Goal: Answer question/provide support: Share knowledge or assist other users

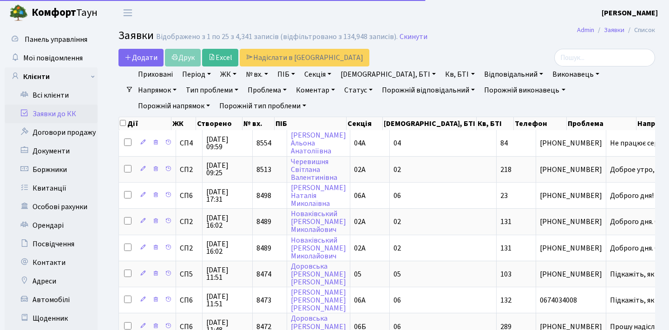
select select "25"
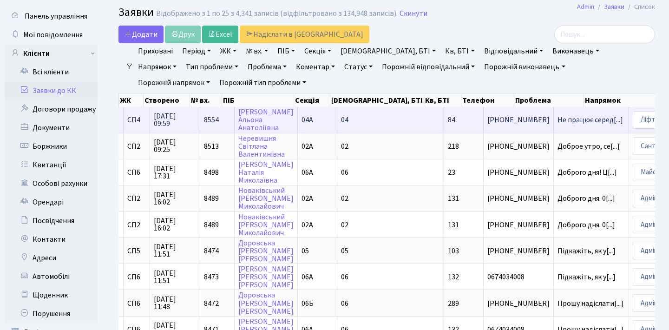
scroll to position [0, 40]
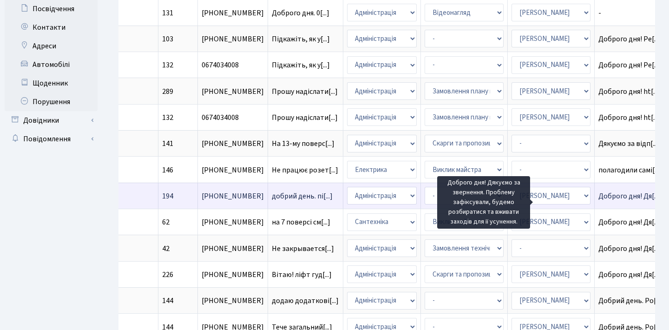
click at [598, 201] on span "Доброго дня! Дя[...]" at bounding box center [629, 196] width 63 height 10
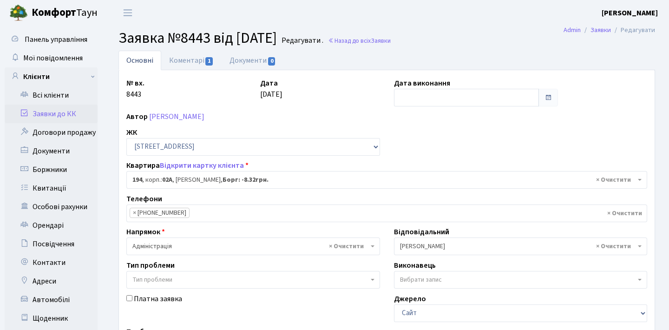
select select "20444"
click at [204, 62] on link "Коментарі 1" at bounding box center [191, 60] width 60 height 19
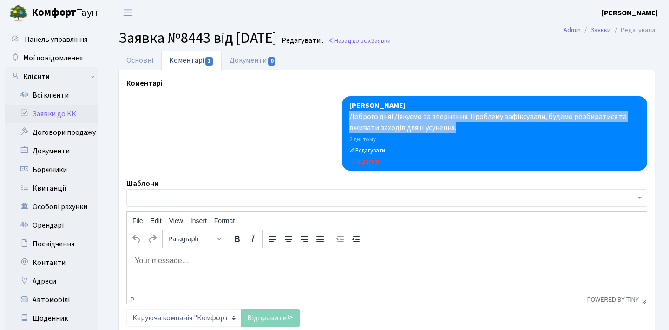
drag, startPoint x: 469, startPoint y: 129, endPoint x: 348, endPoint y: 117, distance: 120.8
click at [348, 117] on div "[PERSON_NAME] Доброго дня! Дякуємо за звернення. Проблему зафіксували, будемо р…" at bounding box center [494, 133] width 305 height 74
copy div "Доброго дня! Дякуємо за звернення. Проблему зафіксували, будемо розбиратися та …"
click at [80, 108] on link "Заявки до КК" at bounding box center [51, 113] width 93 height 19
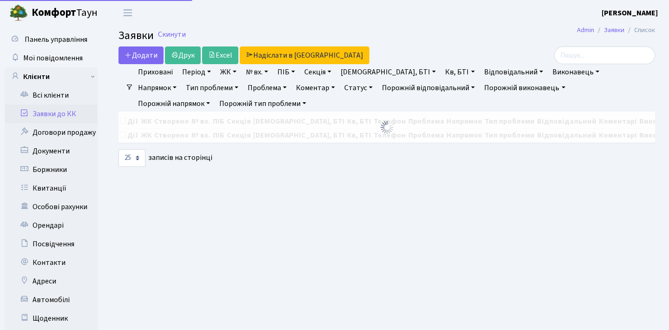
select select "25"
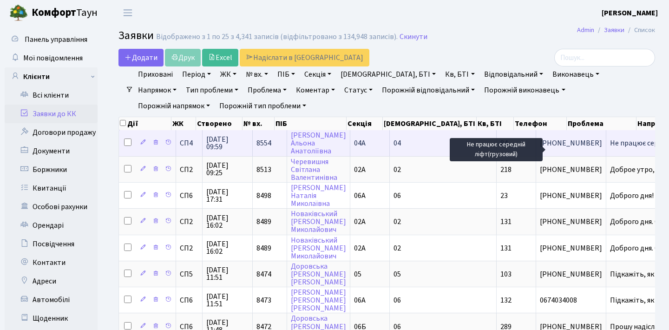
click at [610, 148] on span "Не працює серед[...]" at bounding box center [642, 143] width 65 height 10
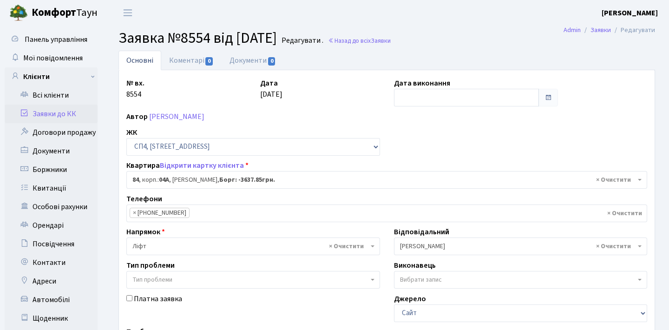
select select "21112"
click at [196, 61] on link "Коментарі 0" at bounding box center [191, 60] width 60 height 19
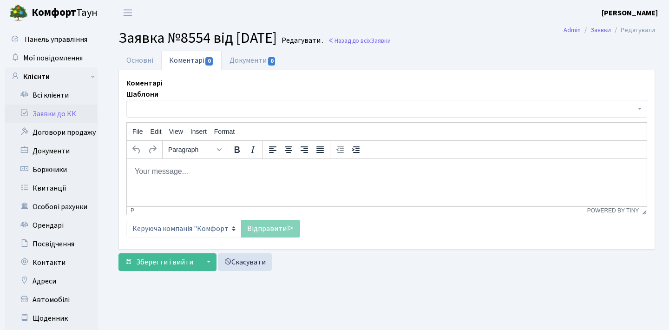
click at [238, 183] on html at bounding box center [387, 170] width 520 height 25
paste body "Rich Text Area. Press ALT-0 for help."
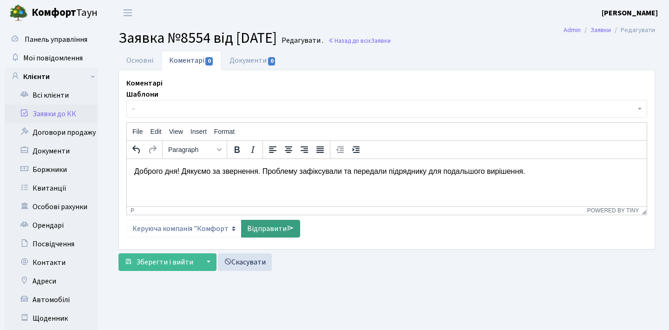
click at [285, 229] on link "Відправити" at bounding box center [270, 229] width 59 height 18
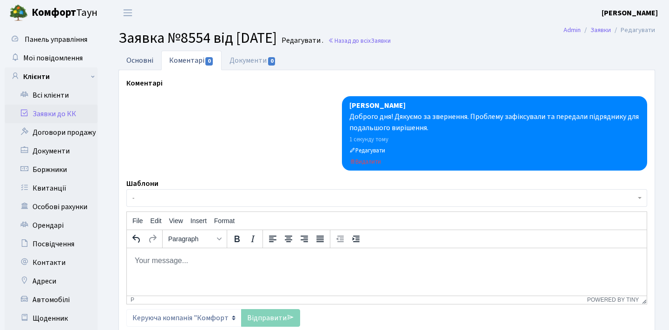
click at [144, 58] on link "Основні" at bounding box center [139, 60] width 43 height 19
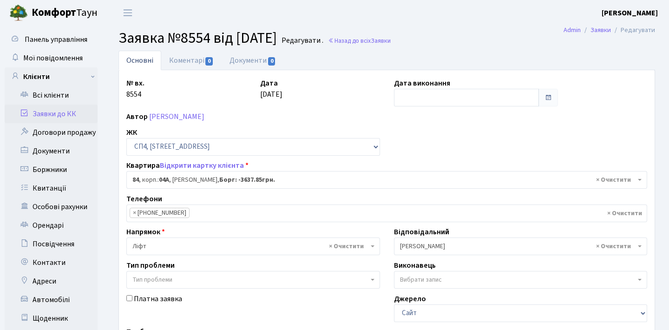
click at [79, 114] on link "Заявки до КК" at bounding box center [51, 113] width 93 height 19
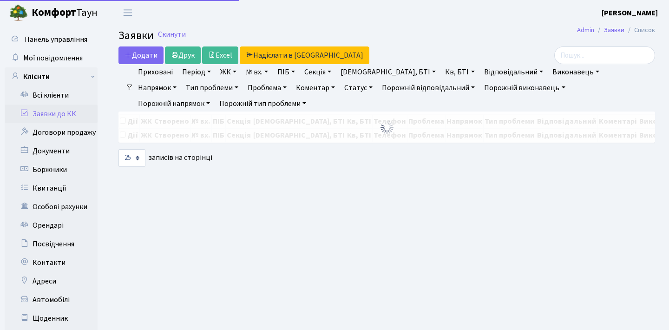
select select "25"
